Goal: Task Accomplishment & Management: Use online tool/utility

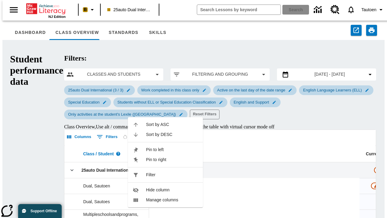
scroll to position [0, 222]
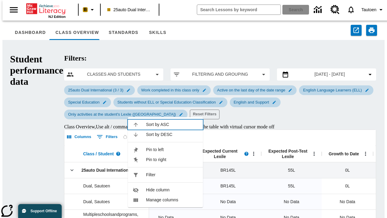
click at [172, 124] on span "Sort by ASC" at bounding box center [172, 124] width 52 height 6
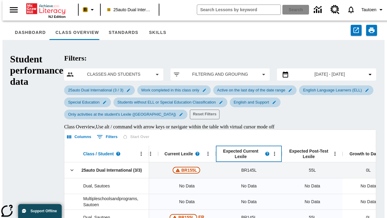
scroll to position [0, 201]
